Goal: Task Accomplishment & Management: Manage account settings

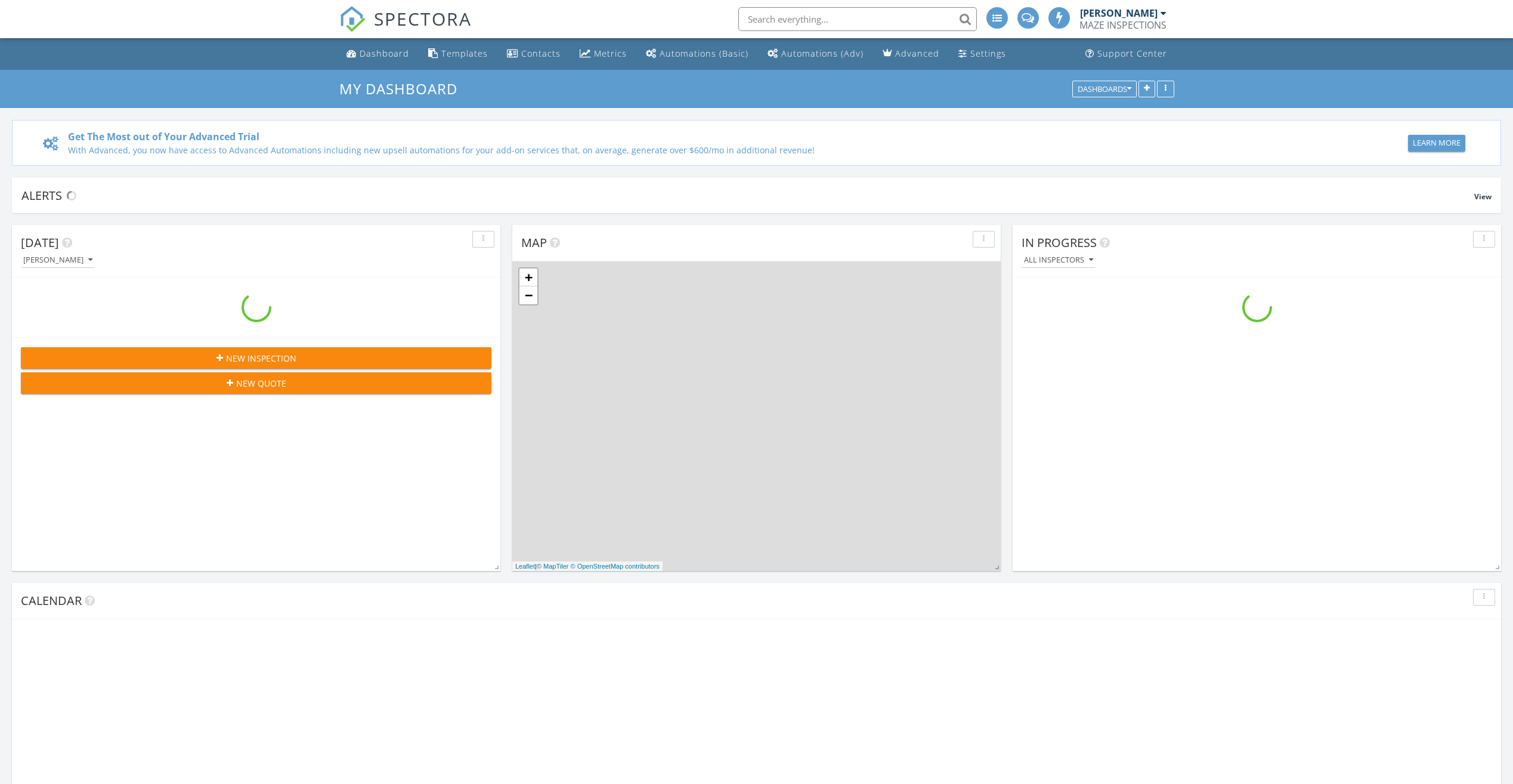
scroll to position [1104, 1531]
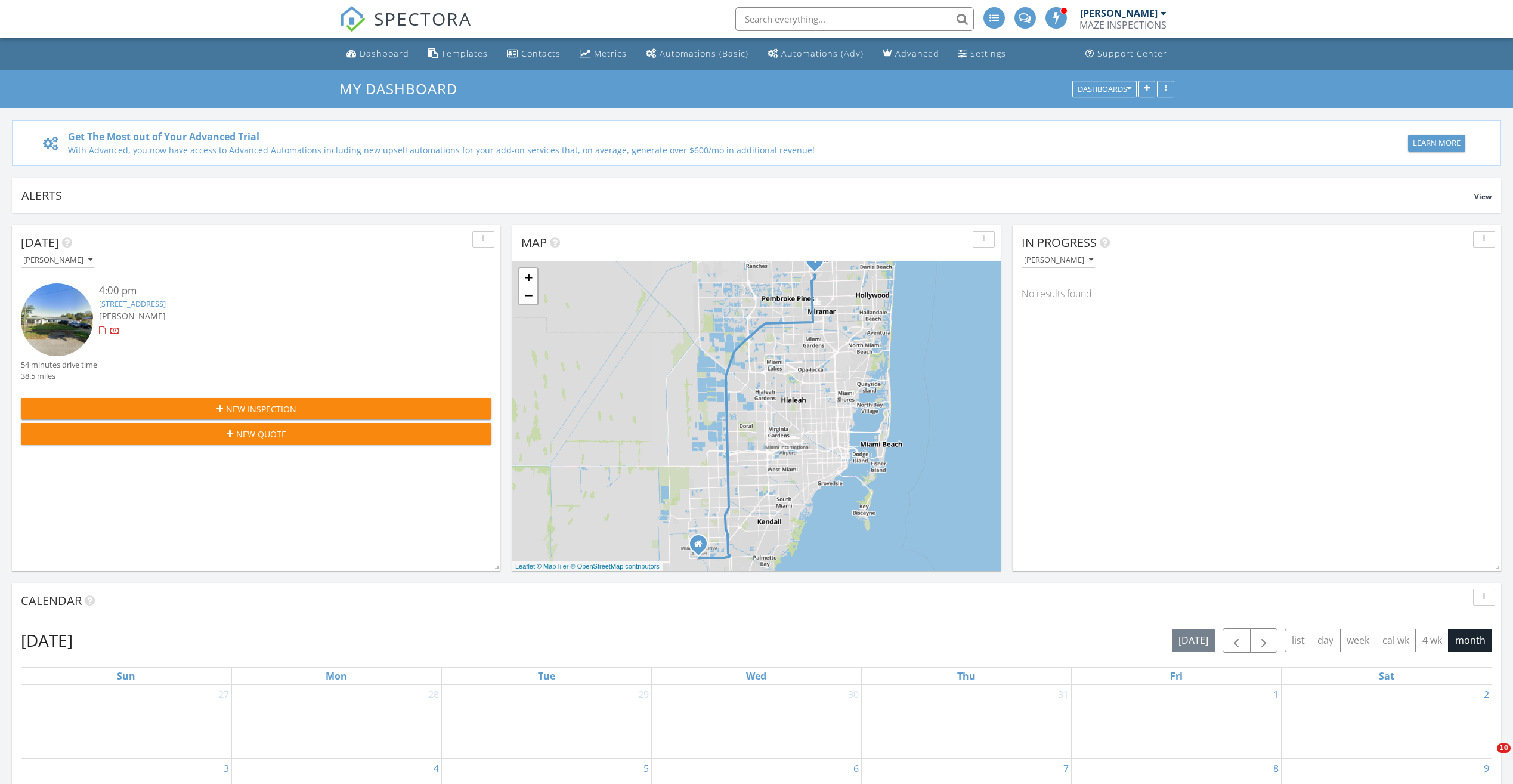
click at [66, 328] on img at bounding box center [57, 319] width 73 height 73
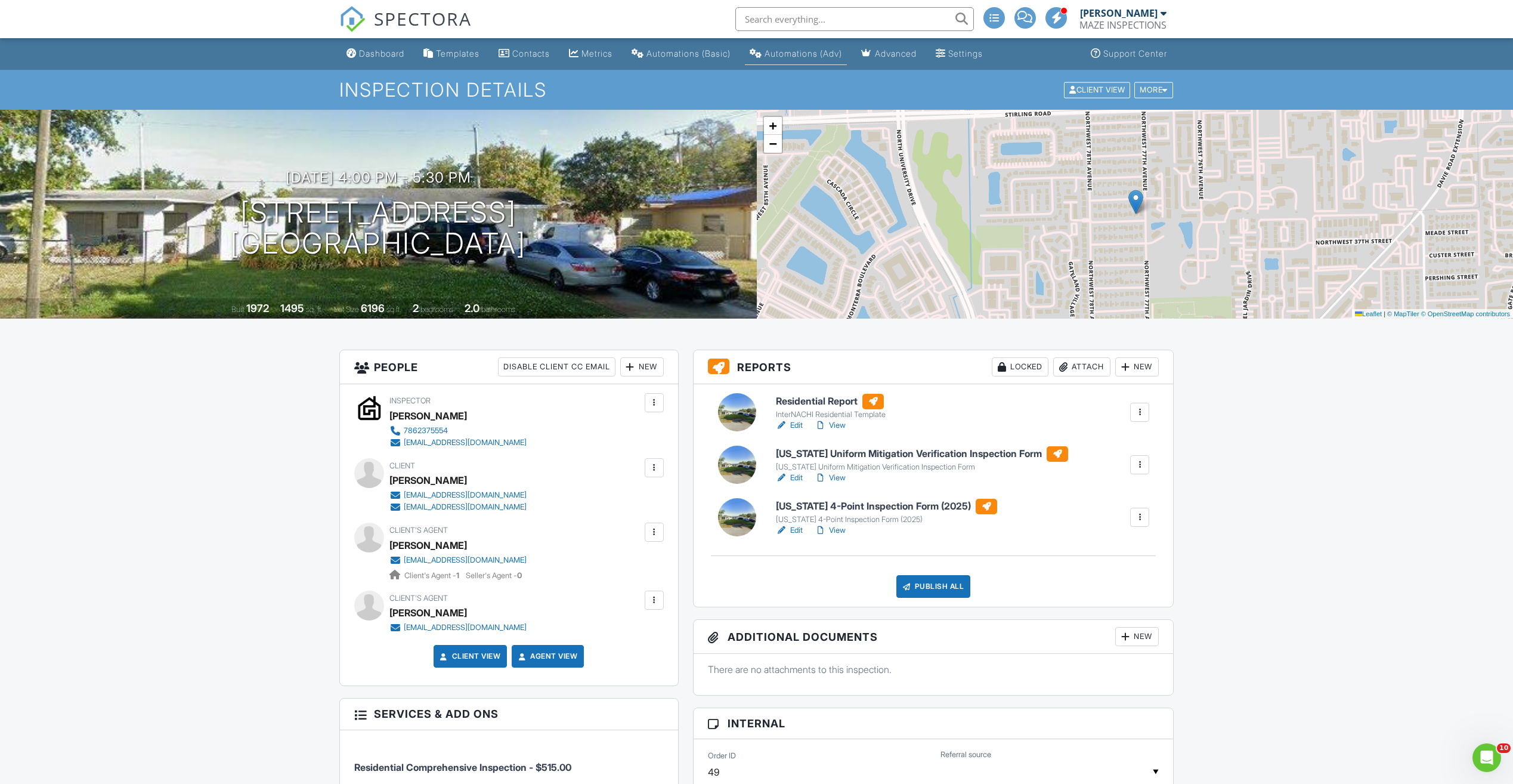
click at [828, 48] on div "Automations (Adv)" at bounding box center [803, 53] width 78 height 10
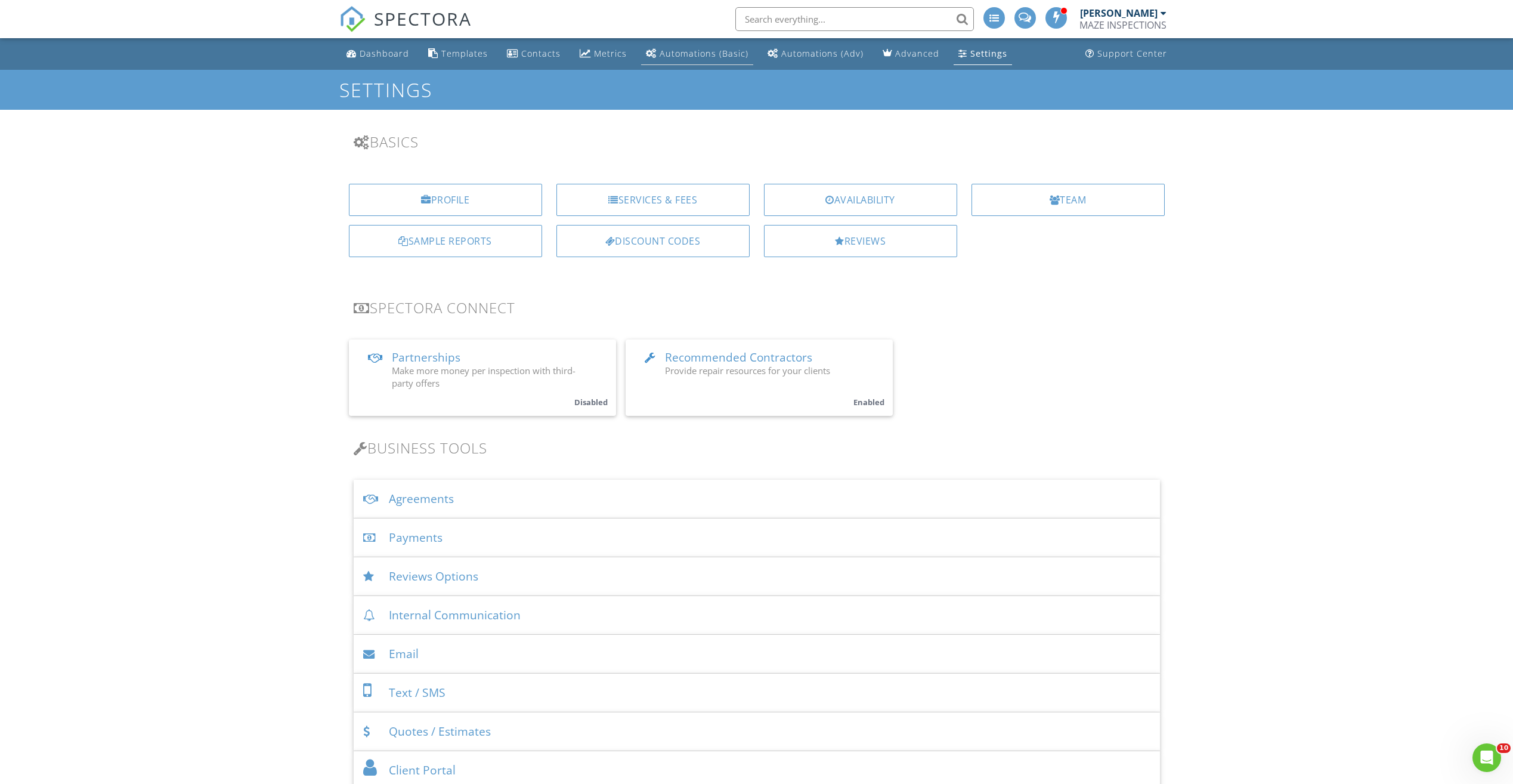
click at [709, 53] on div "Automations (Basic)" at bounding box center [704, 53] width 89 height 12
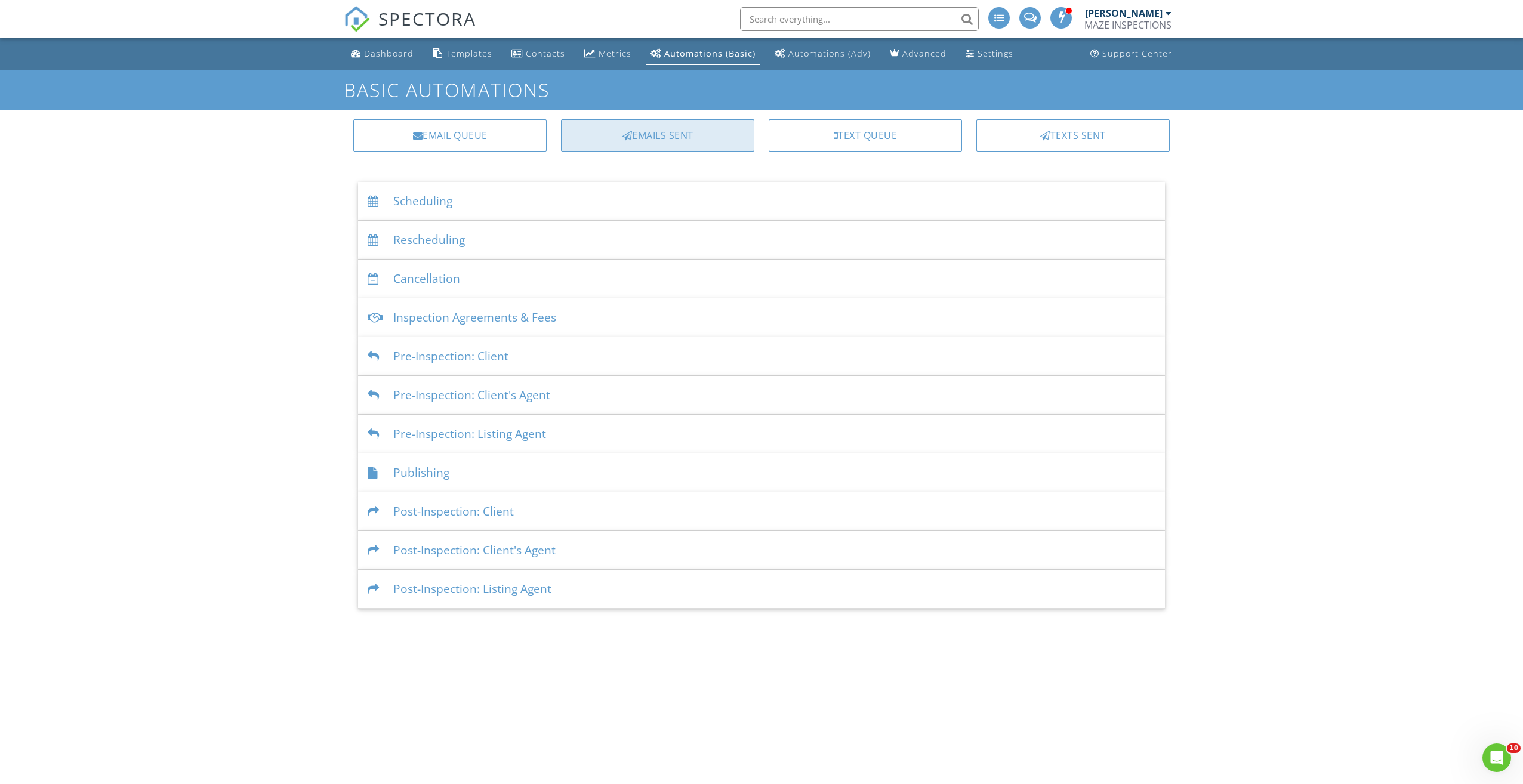
click at [650, 138] on div "Emails Sent" at bounding box center [658, 135] width 194 height 33
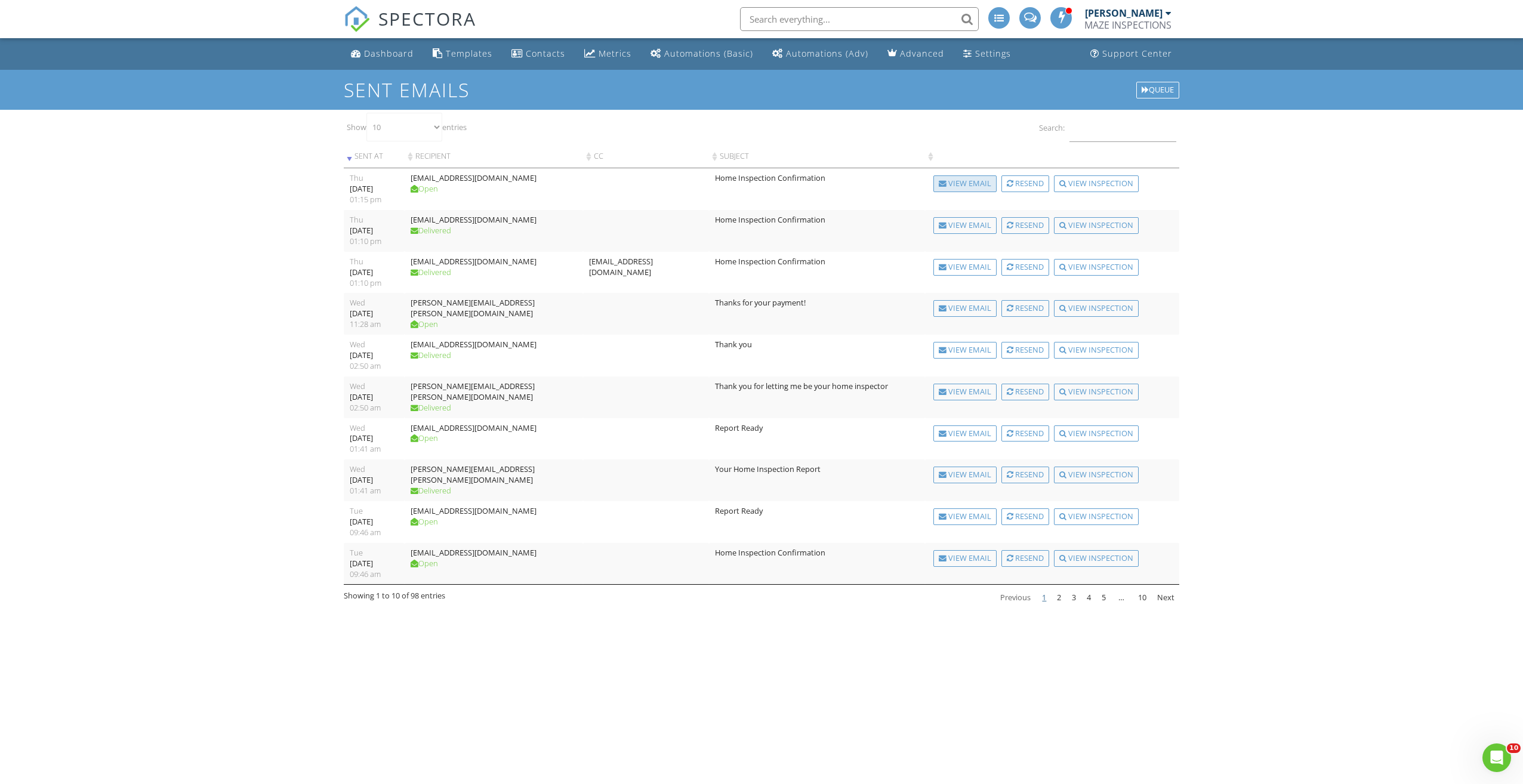
click at [956, 185] on div "View Email" at bounding box center [965, 183] width 63 height 17
click at [952, 388] on div "View Email" at bounding box center [965, 392] width 63 height 17
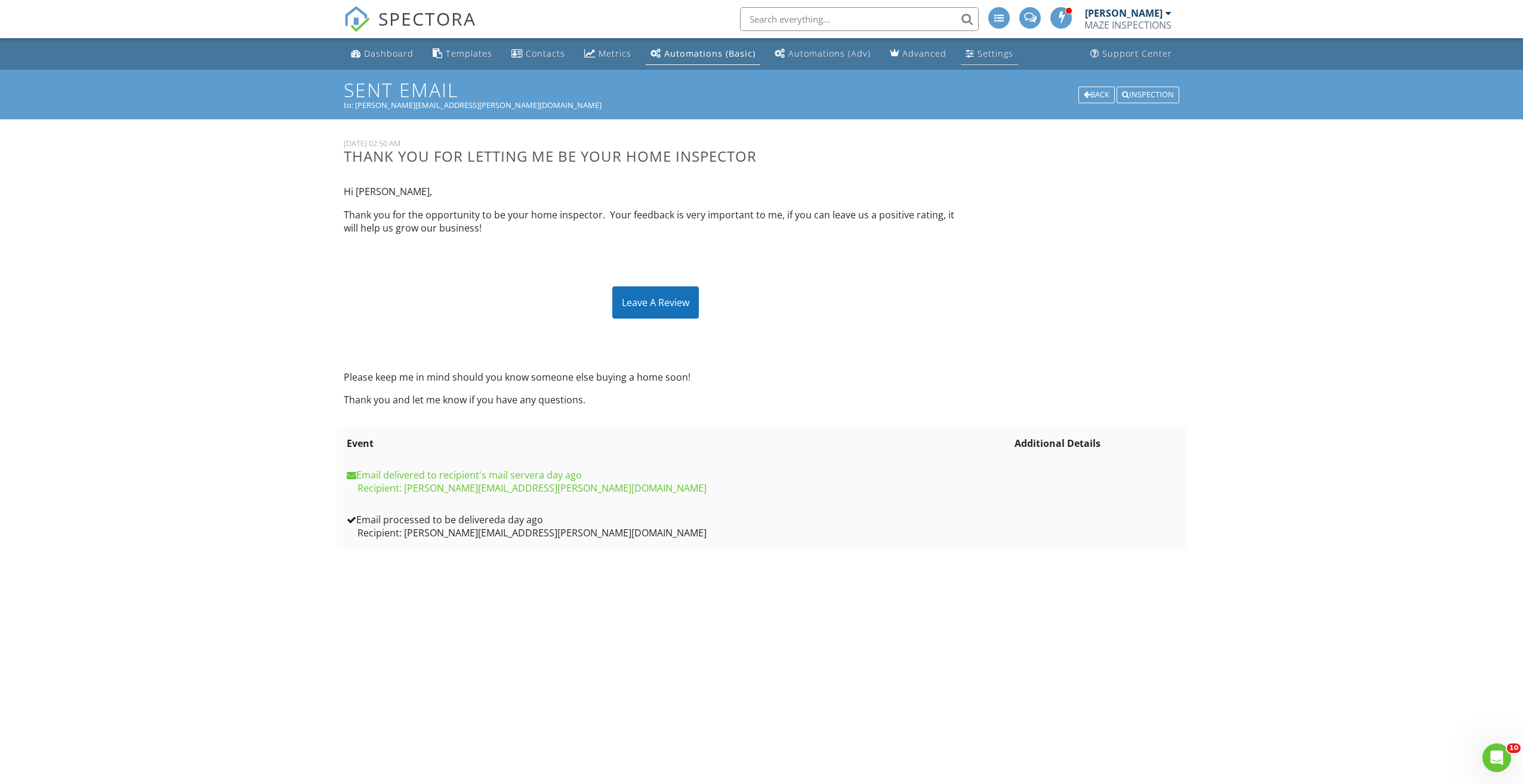
click at [982, 48] on div "Settings" at bounding box center [995, 53] width 36 height 12
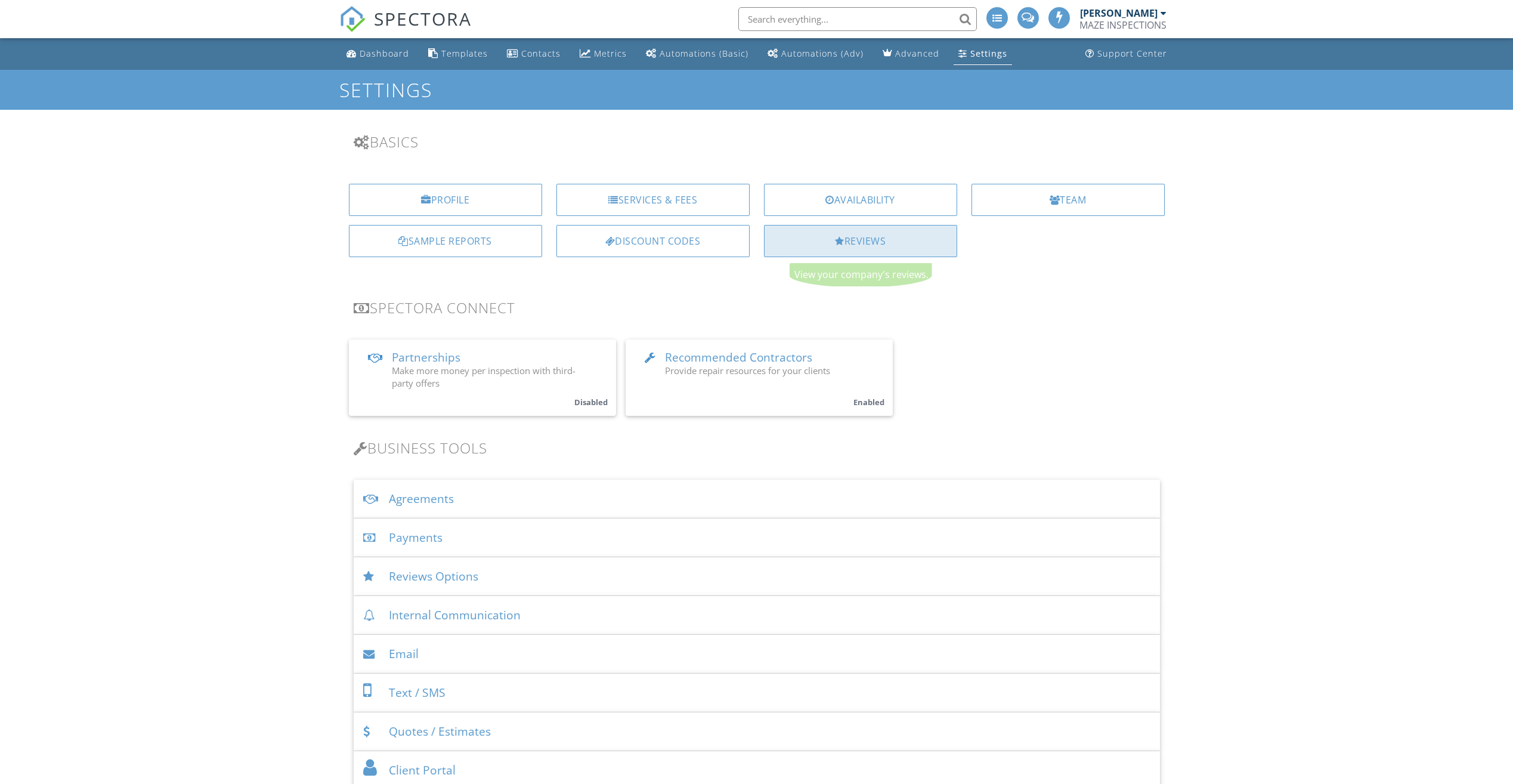
click at [905, 236] on div "Reviews" at bounding box center [861, 241] width 194 height 33
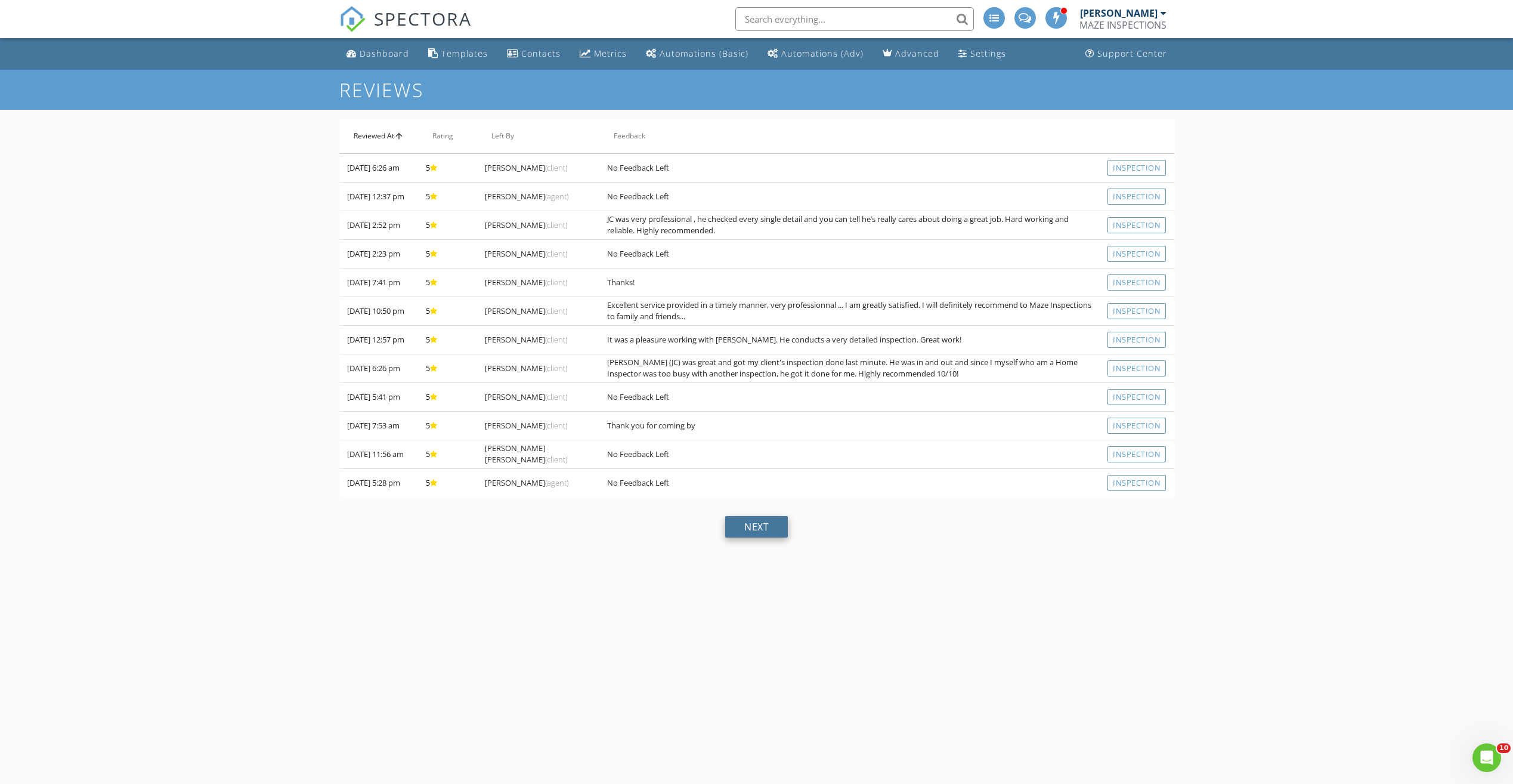
click at [748, 537] on div "next" at bounding box center [756, 527] width 63 height 22
